Goal: Register for event/course

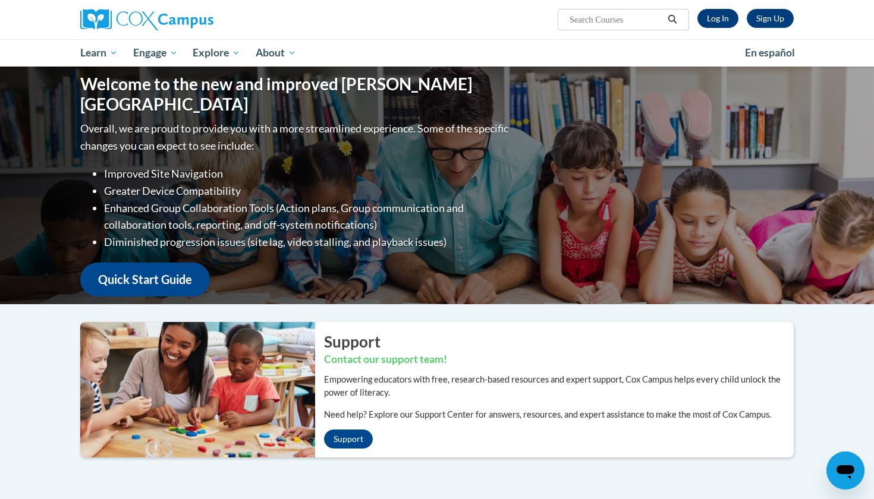
click at [727, 18] on link "Log In" at bounding box center [717, 18] width 41 height 19
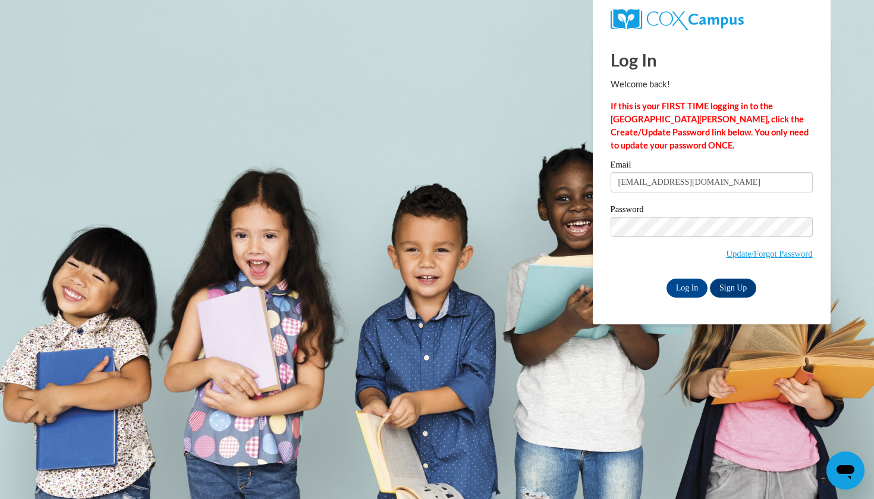
type input "[EMAIL_ADDRESS][DOMAIN_NAME]"
click at [686, 286] on input "Log In" at bounding box center [687, 288] width 42 height 19
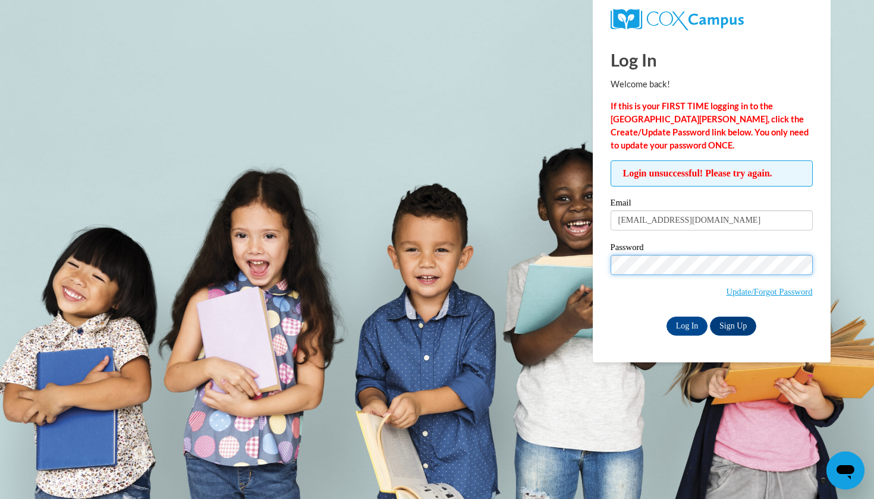
click at [686, 324] on input "Log In" at bounding box center [687, 326] width 42 height 19
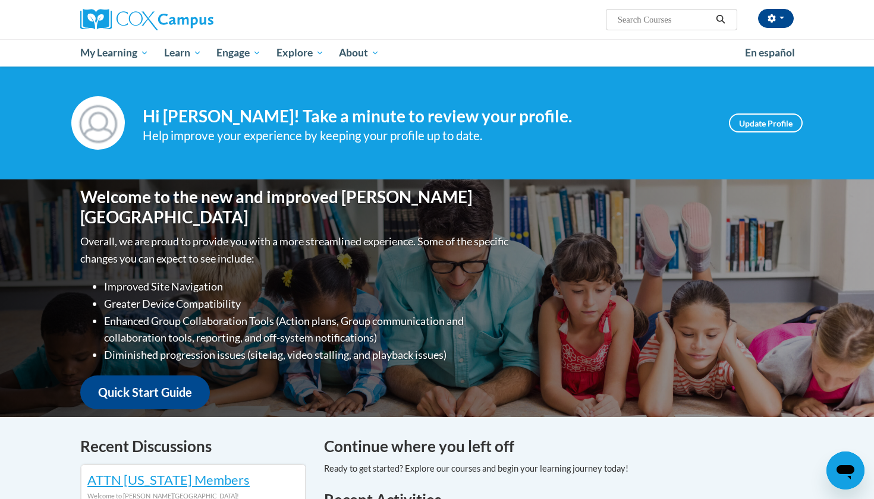
click at [649, 17] on input "Search..." at bounding box center [664, 19] width 95 height 14
type input "phonics"
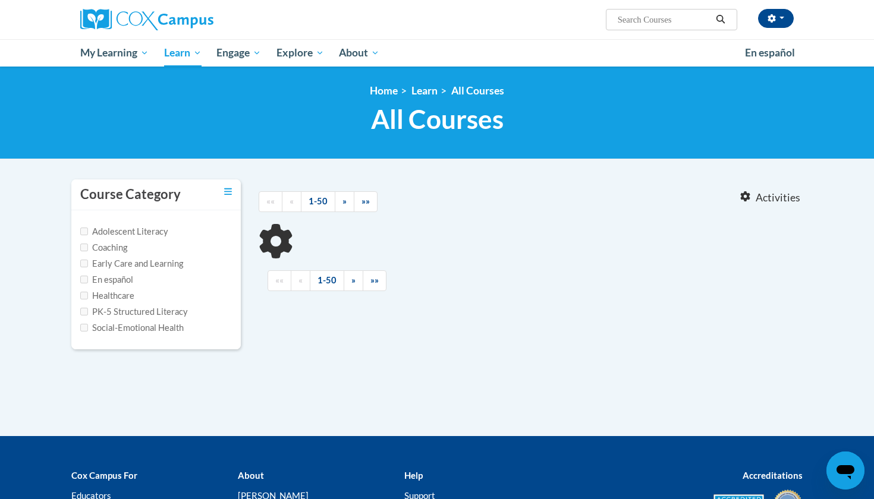
type input "phonics"
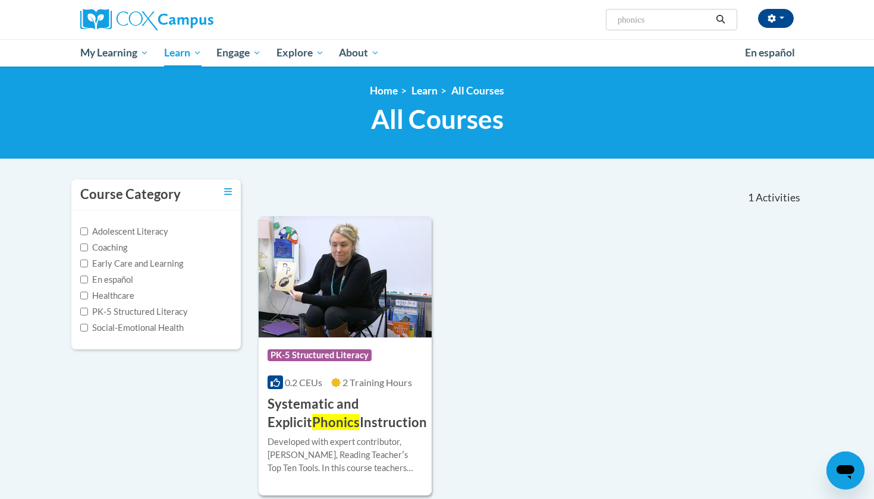
click at [451, 285] on div "Course Category: PK-5 Structured Literacy 0.2 CEUs 2 Training Hours COURSE Syst…" at bounding box center [531, 355] width 544 height 279
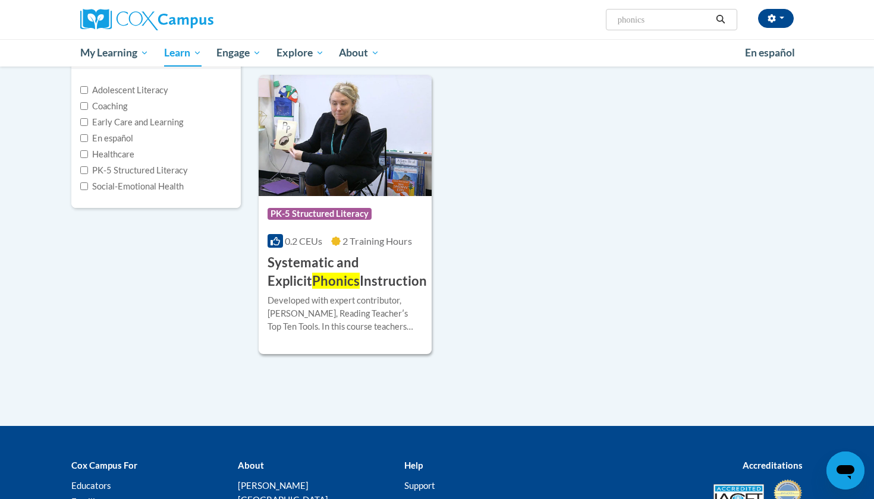
scroll to position [238, 0]
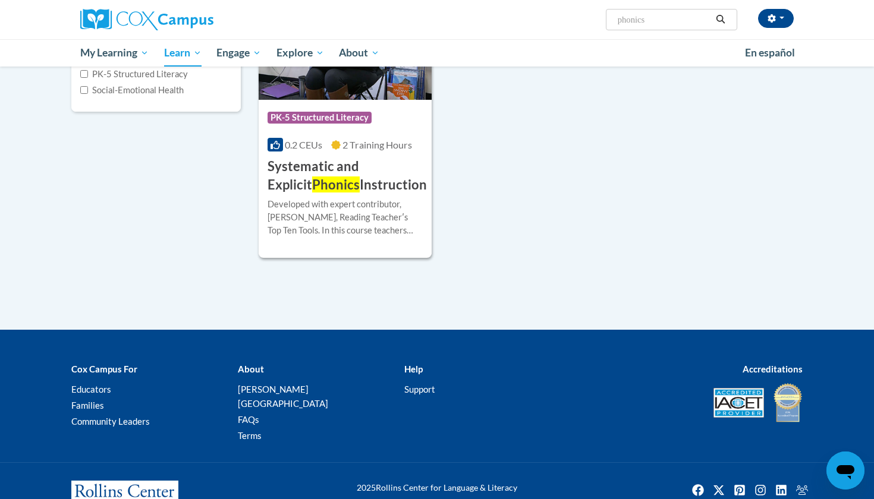
click at [389, 178] on h3 "Systematic and Explicit Phonics Instruction" at bounding box center [347, 176] width 159 height 37
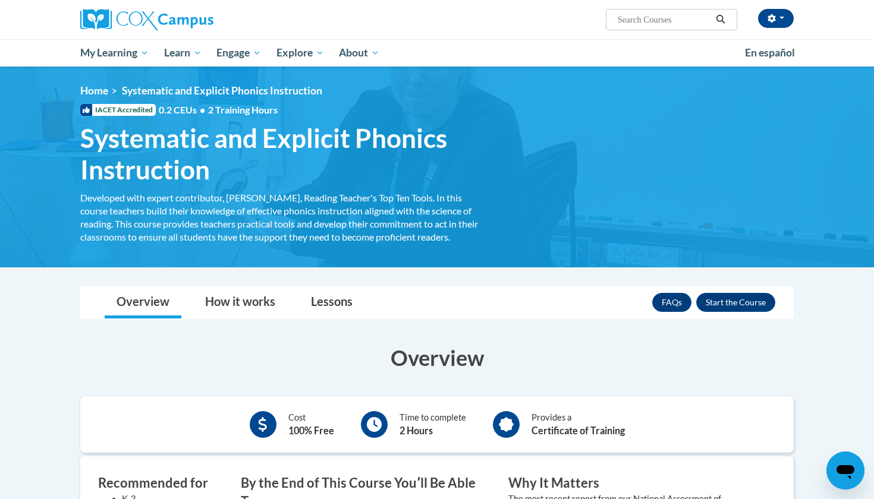
click at [674, 10] on span "Search Search..." at bounding box center [671, 19] width 131 height 21
click at [670, 23] on input "Search..." at bounding box center [664, 19] width 95 height 14
type input "Phonics"
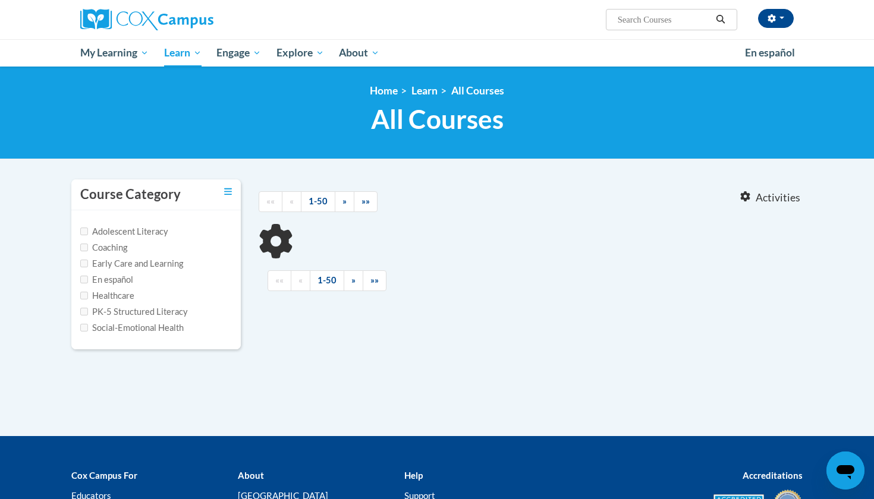
type input "Phonics"
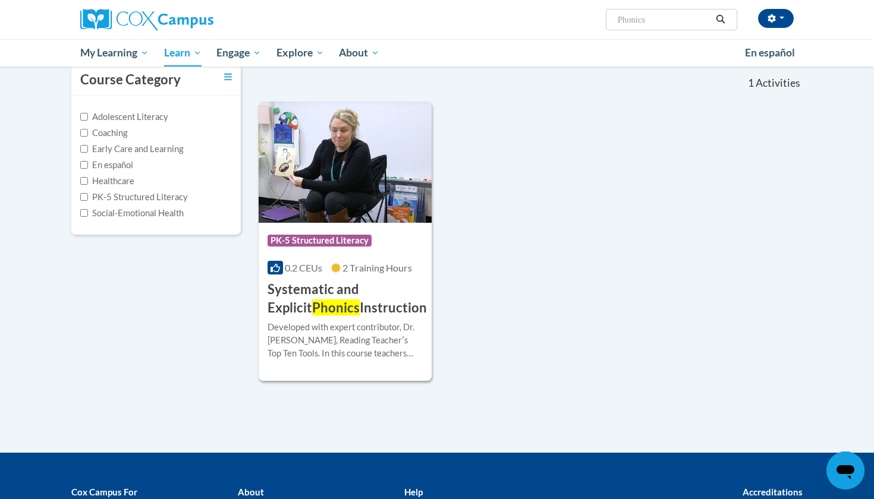
scroll to position [114, 0]
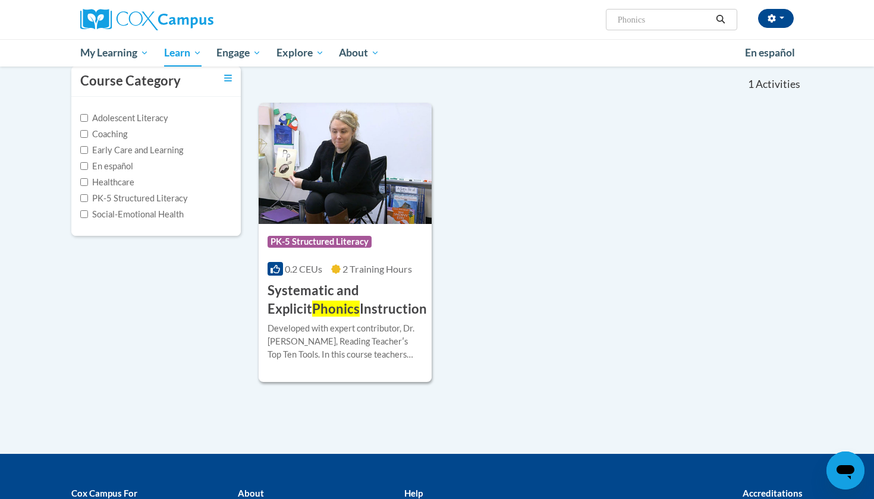
click at [362, 303] on h3 "Systematic and Explicit Phonics Instruction" at bounding box center [347, 300] width 159 height 37
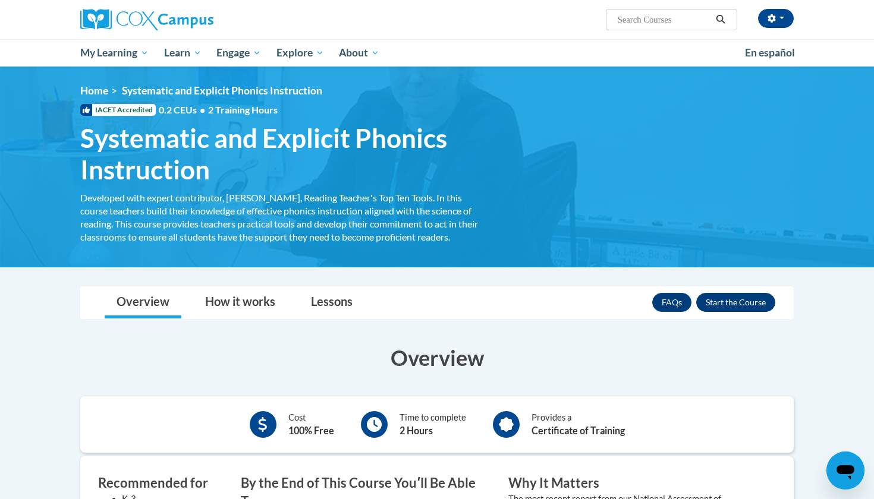
click at [725, 300] on button "Enroll" at bounding box center [735, 302] width 79 height 19
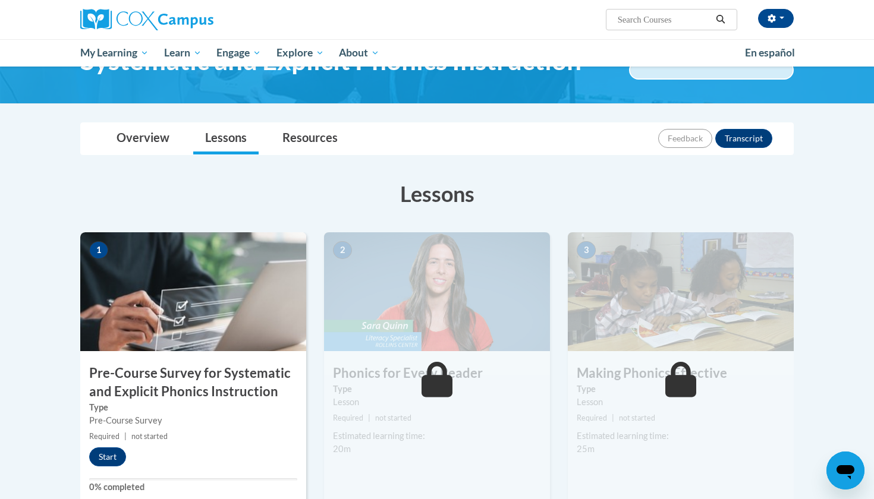
scroll to position [61, 0]
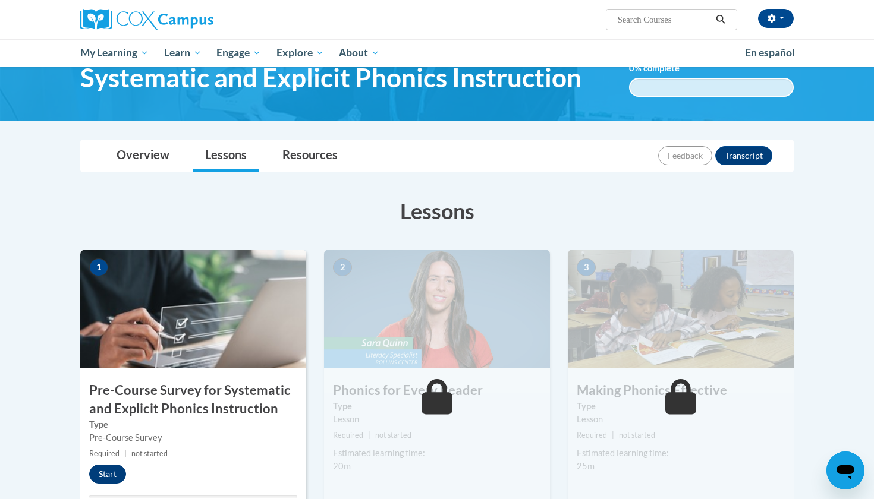
click at [109, 473] on button "Start" at bounding box center [107, 474] width 37 height 19
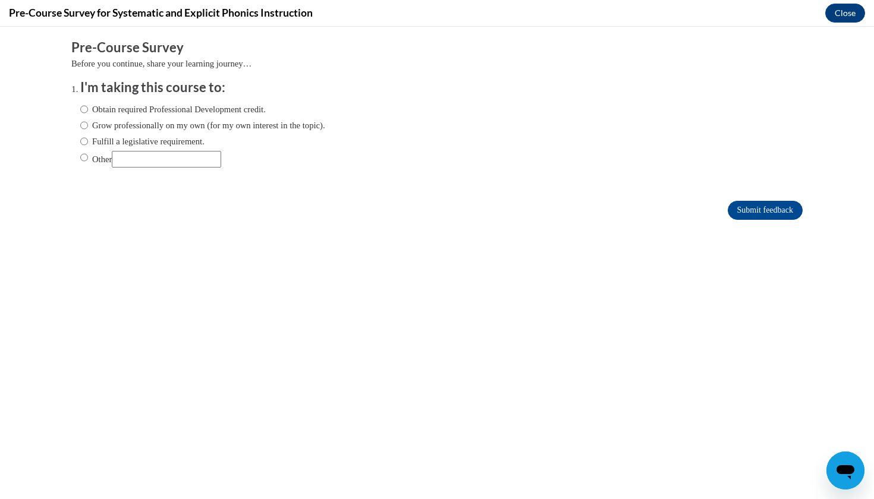
scroll to position [0, 0]
click at [107, 111] on label "Obtain required Professional Development credit." at bounding box center [172, 109] width 185 height 13
click at [88, 111] on input "Obtain required Professional Development credit." at bounding box center [84, 109] width 8 height 13
radio input "true"
click at [785, 212] on input "Submit feedback" at bounding box center [765, 210] width 75 height 19
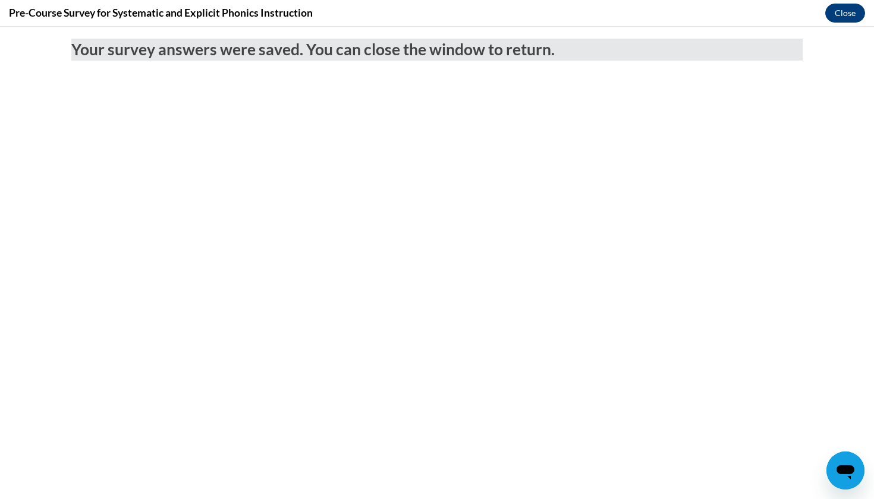
click at [850, 17] on button "Close" at bounding box center [845, 13] width 40 height 19
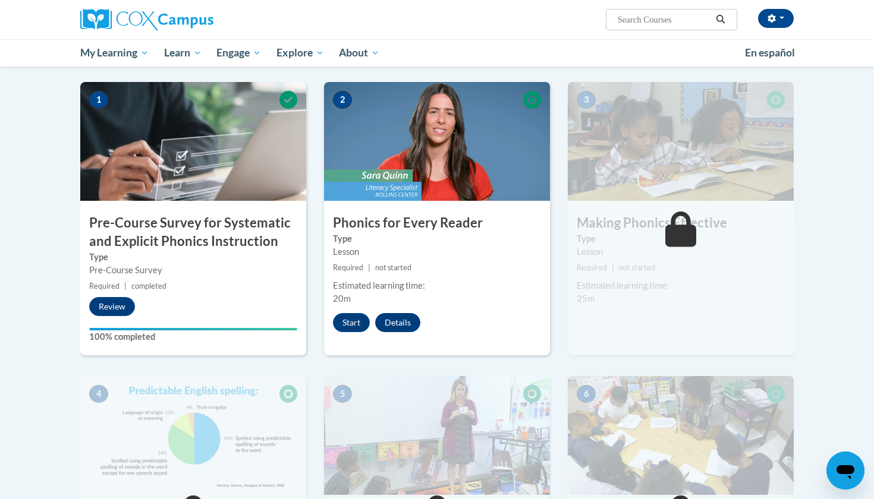
scroll to position [275, 0]
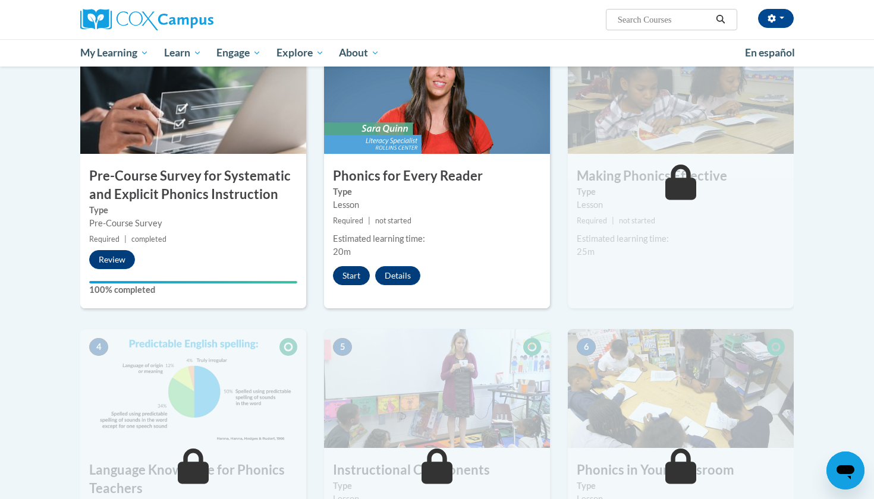
click at [355, 271] on button "Start" at bounding box center [351, 275] width 37 height 19
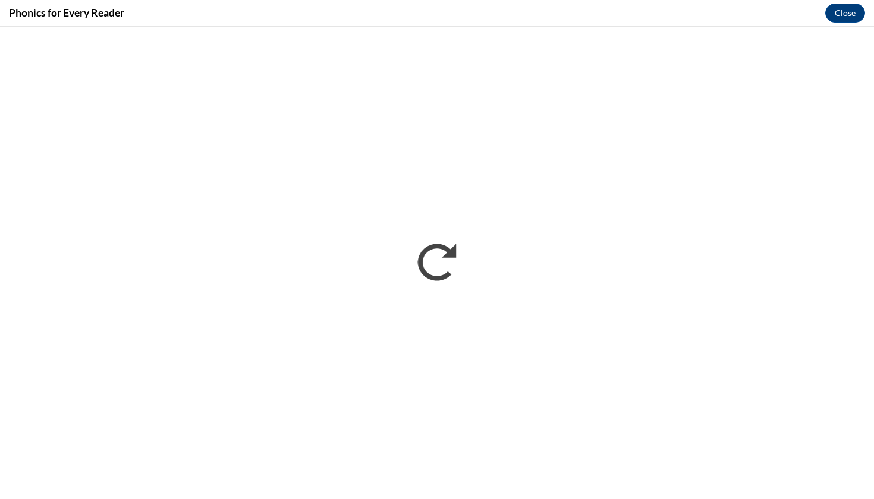
scroll to position [0, 0]
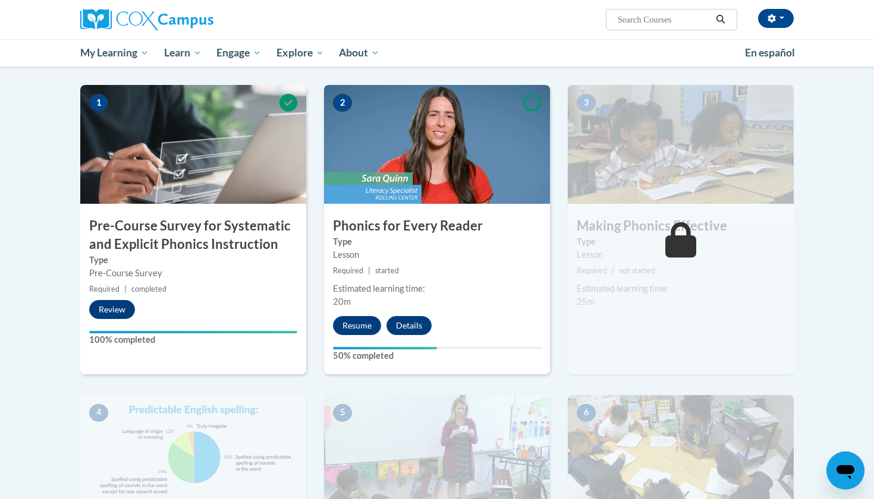
scroll to position [245, 0]
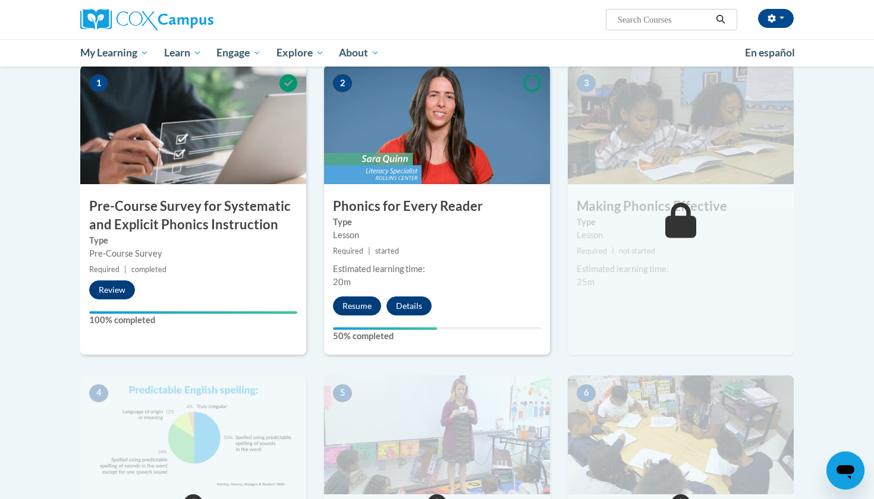
click at [366, 303] on button "Resume" at bounding box center [357, 306] width 48 height 19
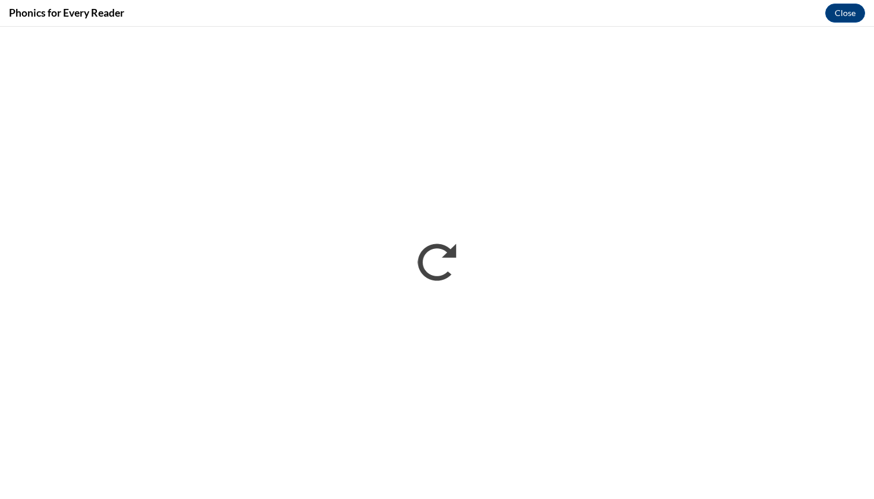
scroll to position [0, 0]
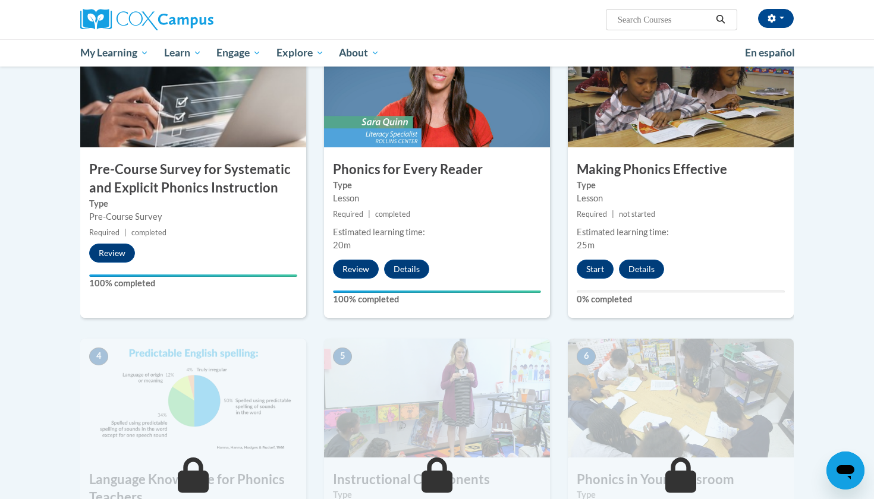
scroll to position [290, 0]
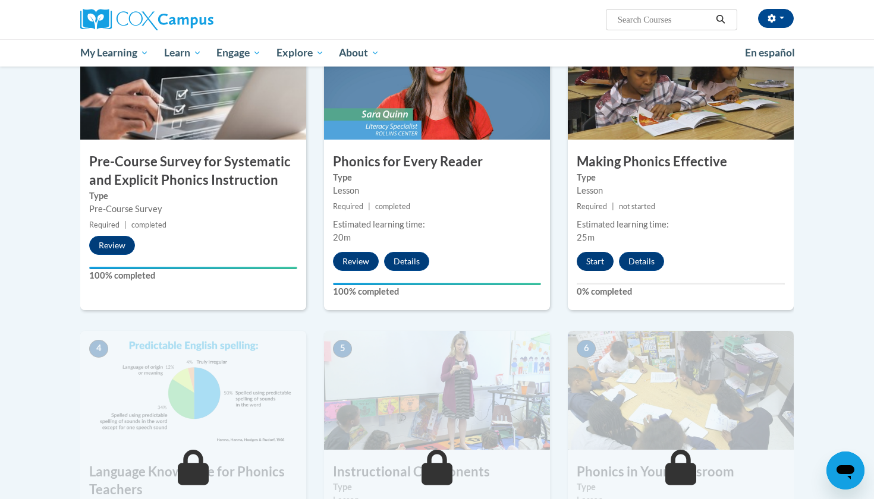
click at [599, 263] on button "Start" at bounding box center [595, 261] width 37 height 19
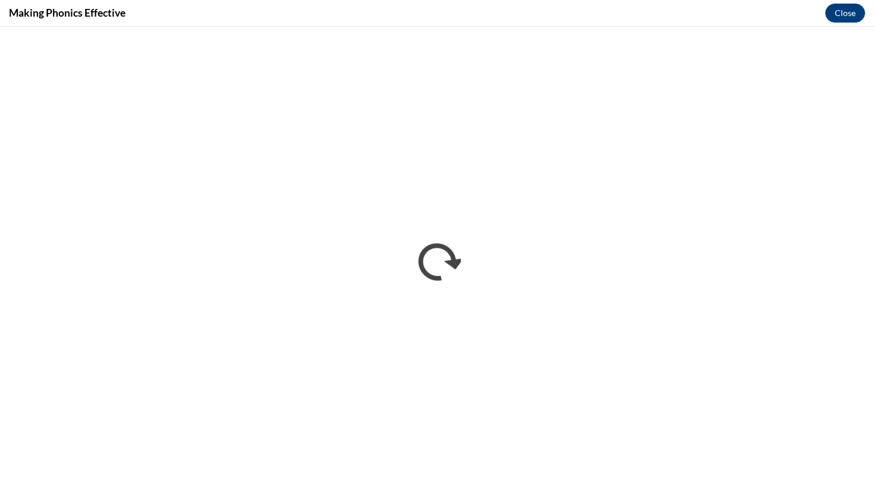
scroll to position [0, 0]
